Goal: Find specific page/section: Find specific page/section

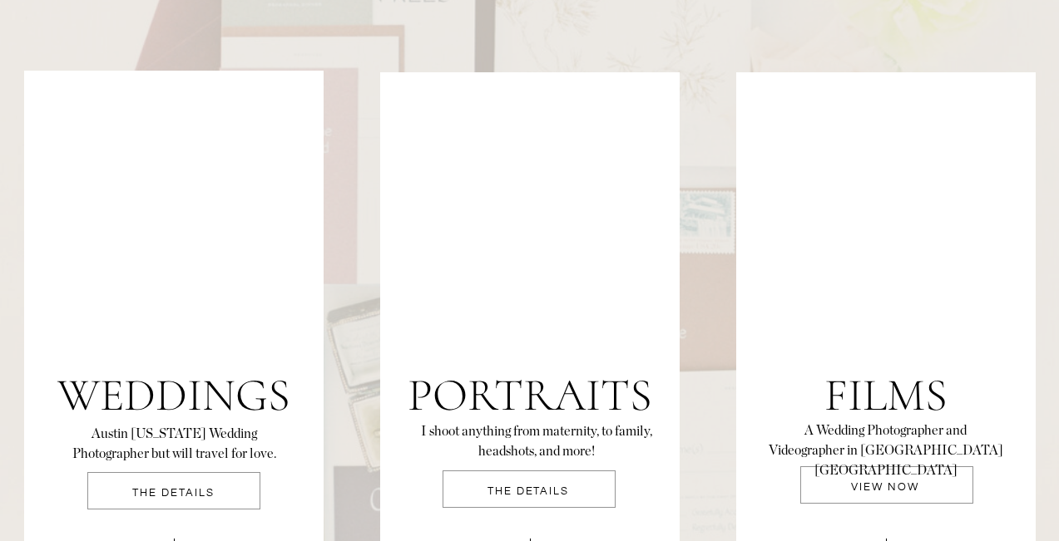
scroll to position [3485, 0]
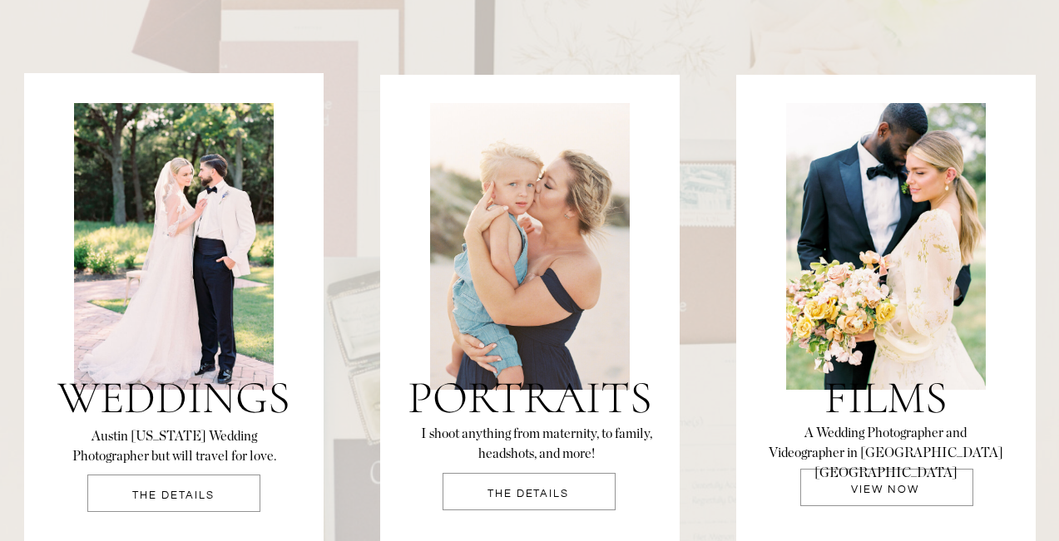
click at [209, 382] on h3 "Weddings" at bounding box center [174, 401] width 249 height 57
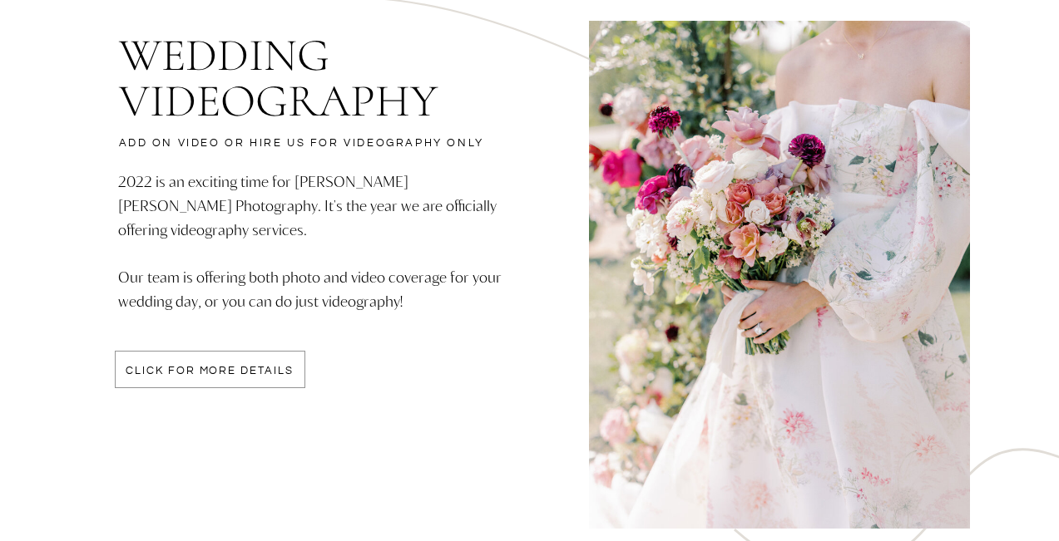
scroll to position [4386, 0]
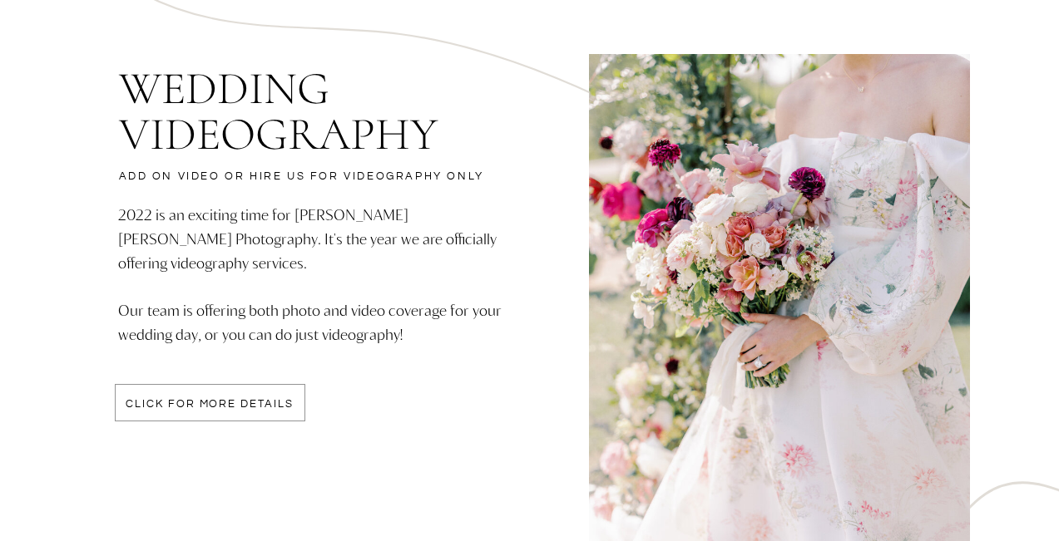
click at [203, 407] on p "click for more details" at bounding box center [210, 406] width 190 height 14
